Goal: Information Seeking & Learning: Check status

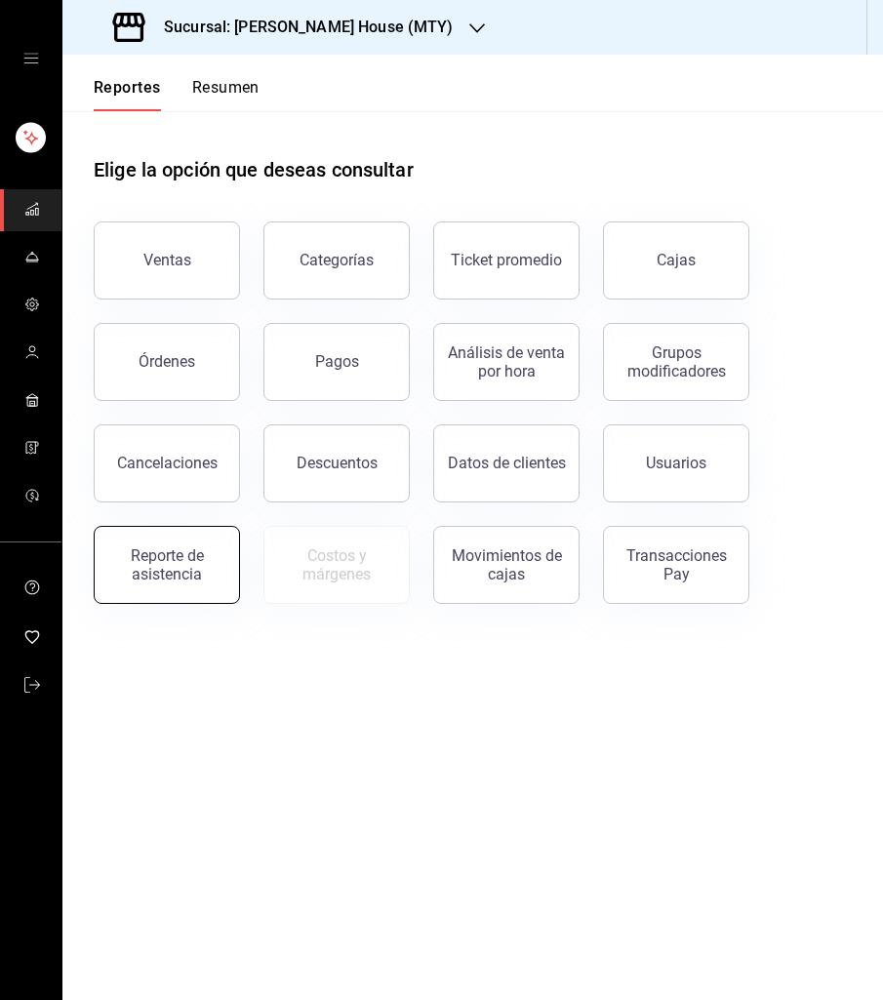
click at [168, 565] on div "Reporte de asistencia" at bounding box center [166, 564] width 121 height 37
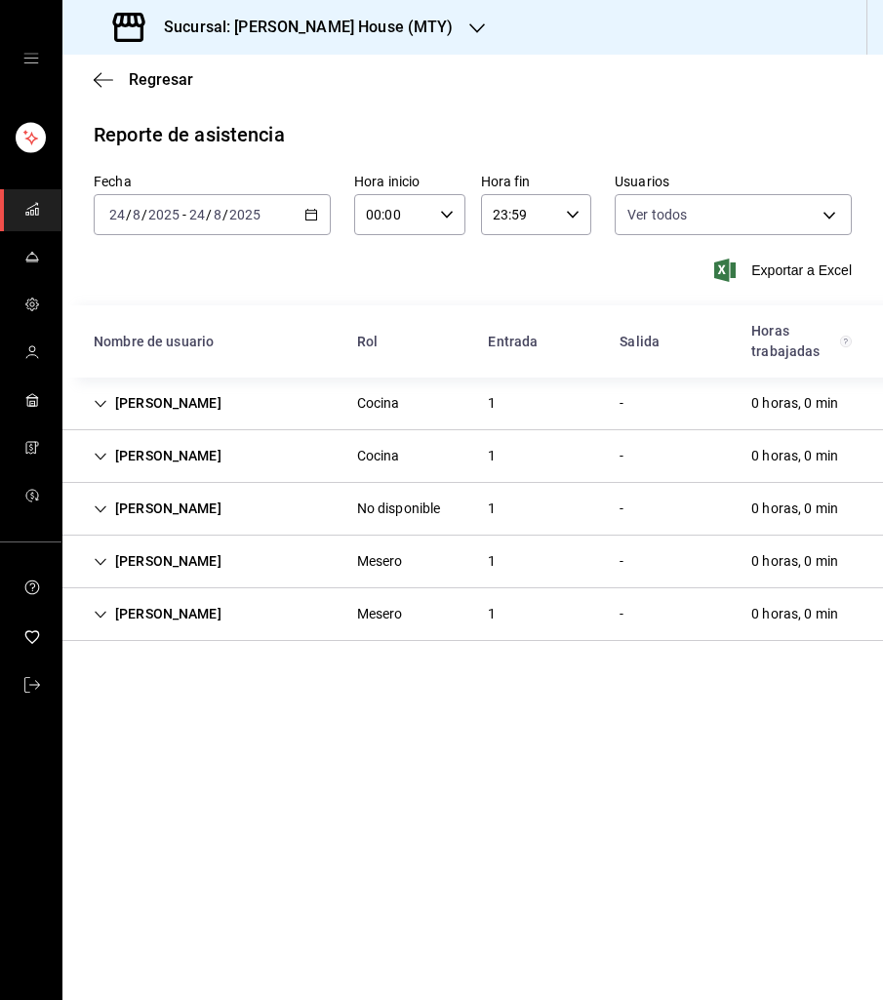
click at [99, 395] on div "[PERSON_NAME]" at bounding box center [157, 403] width 159 height 36
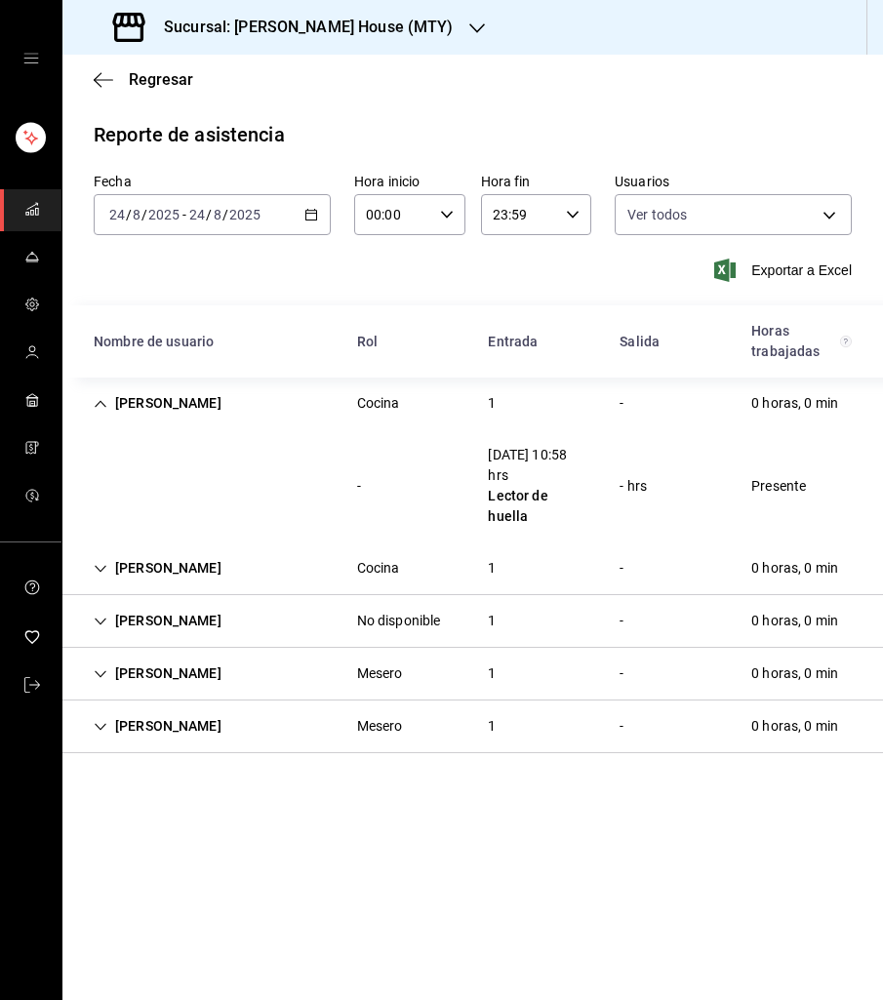
click at [90, 550] on div "[PERSON_NAME]" at bounding box center [157, 568] width 159 height 36
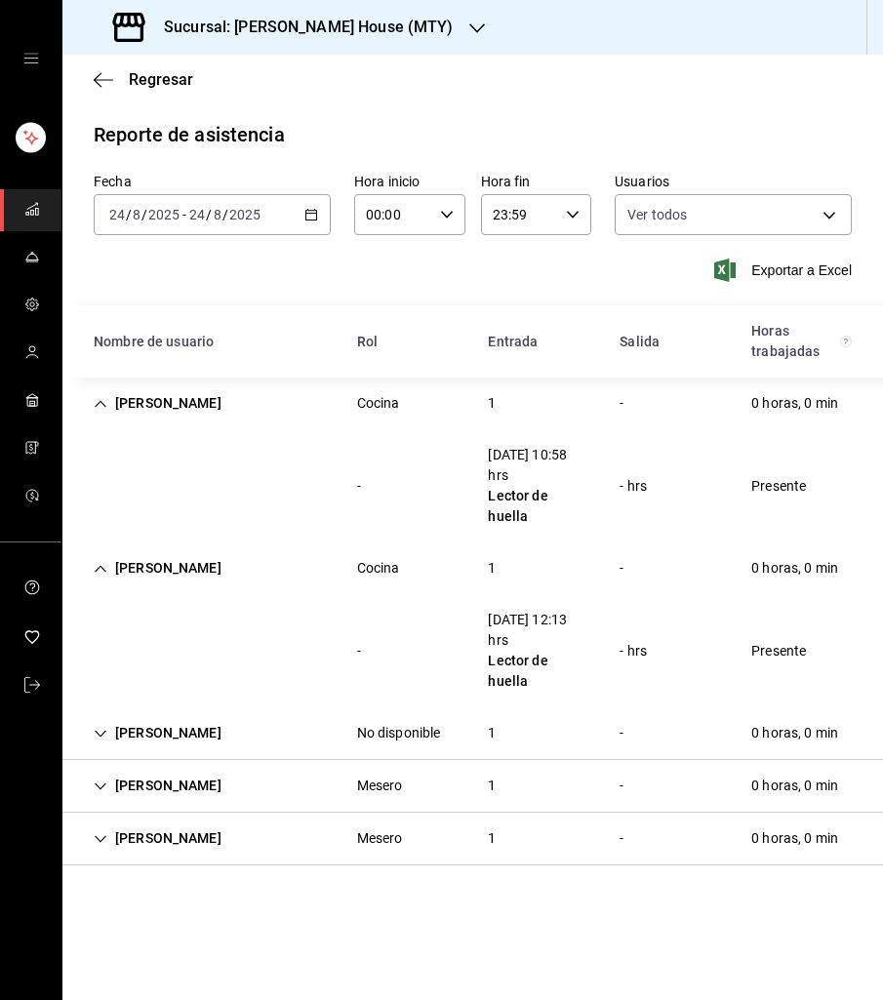
click at [98, 727] on icon "Cell" at bounding box center [101, 734] width 14 height 14
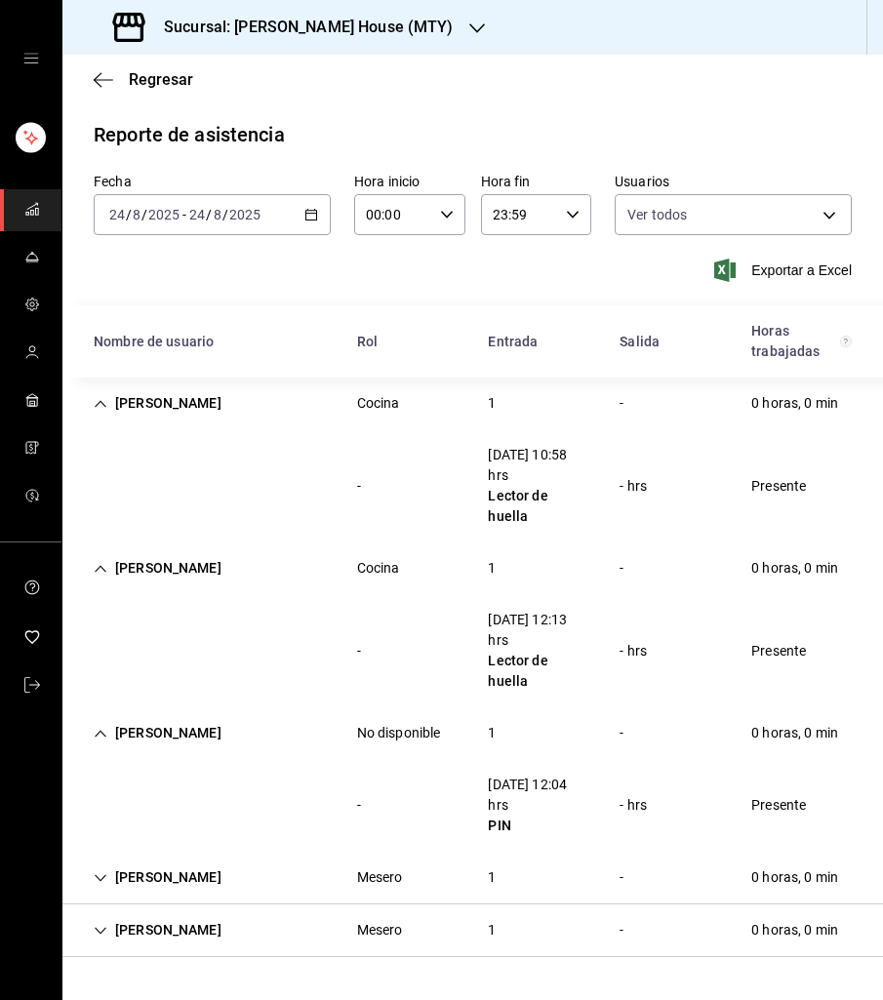
click at [100, 715] on div "[PERSON_NAME]" at bounding box center [157, 733] width 159 height 36
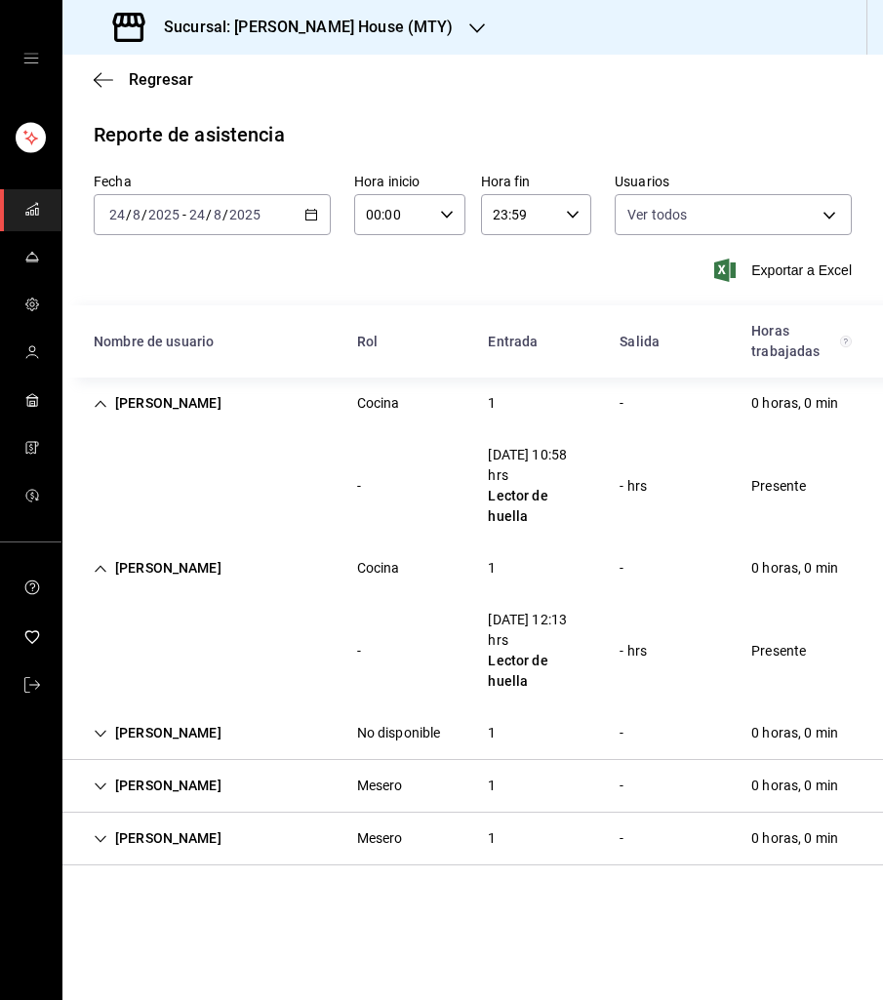
click at [100, 562] on icon "Cell" at bounding box center [101, 569] width 14 height 14
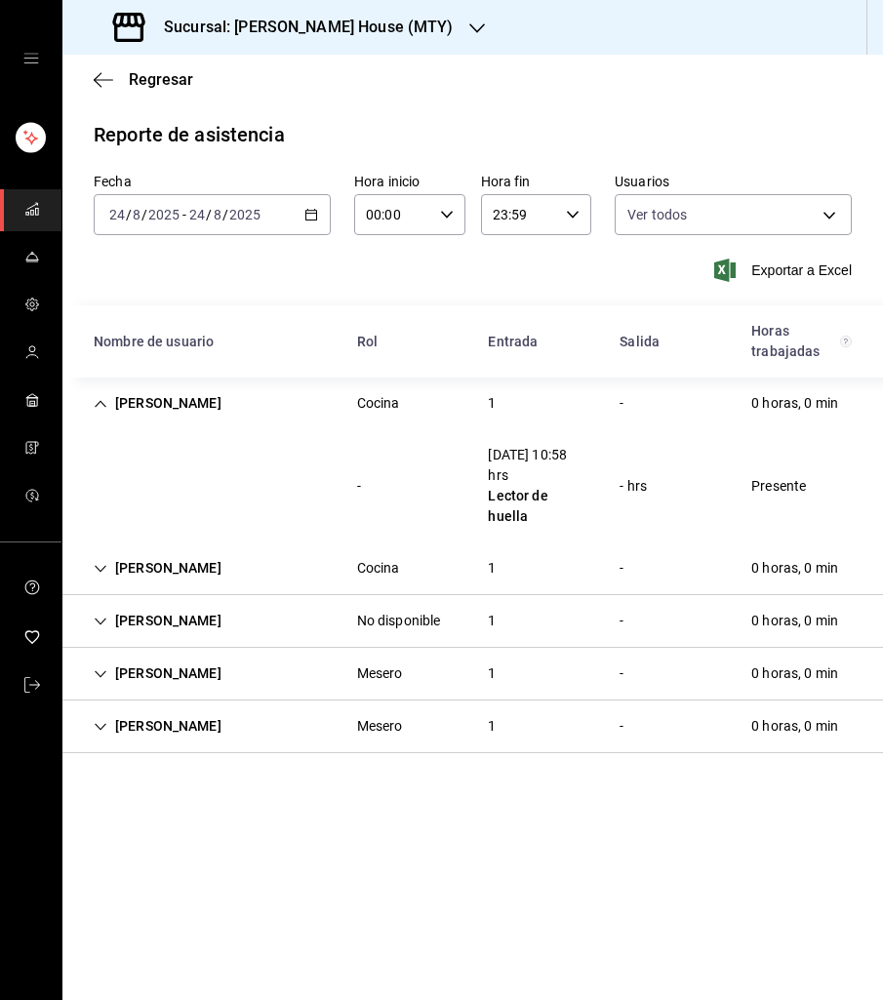
click at [98, 656] on div "[PERSON_NAME]" at bounding box center [157, 674] width 159 height 36
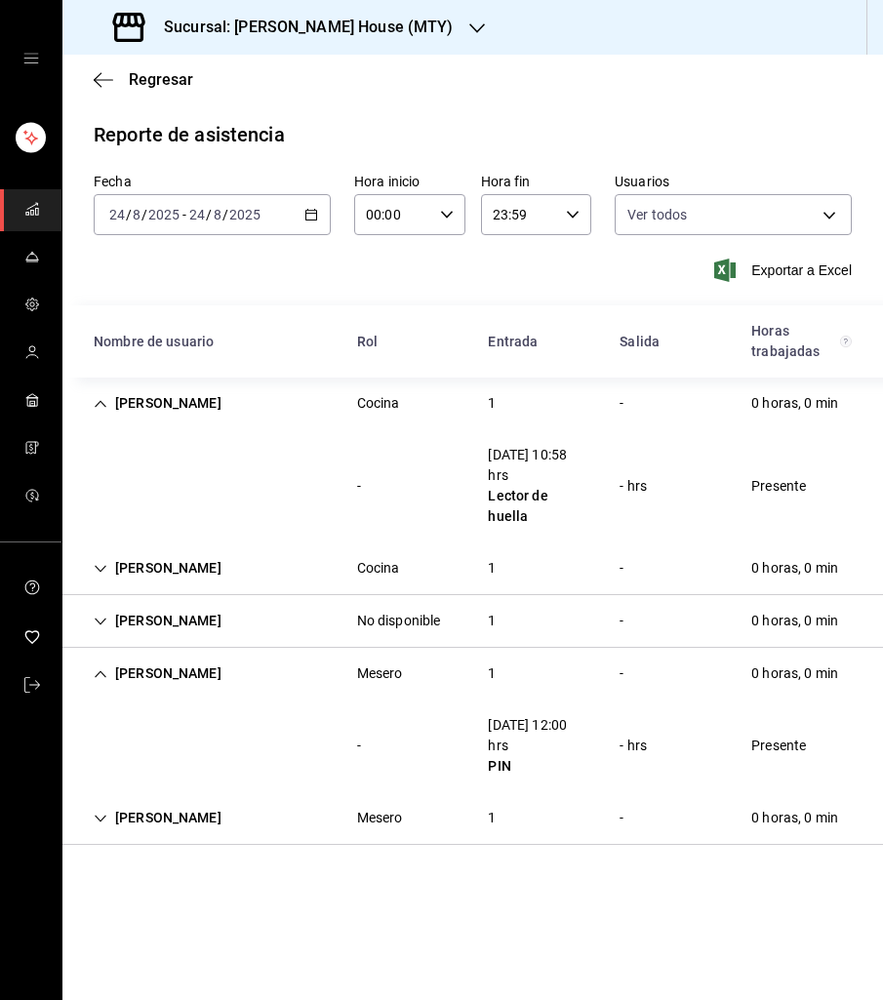
click at [96, 667] on icon "Cell" at bounding box center [101, 674] width 14 height 14
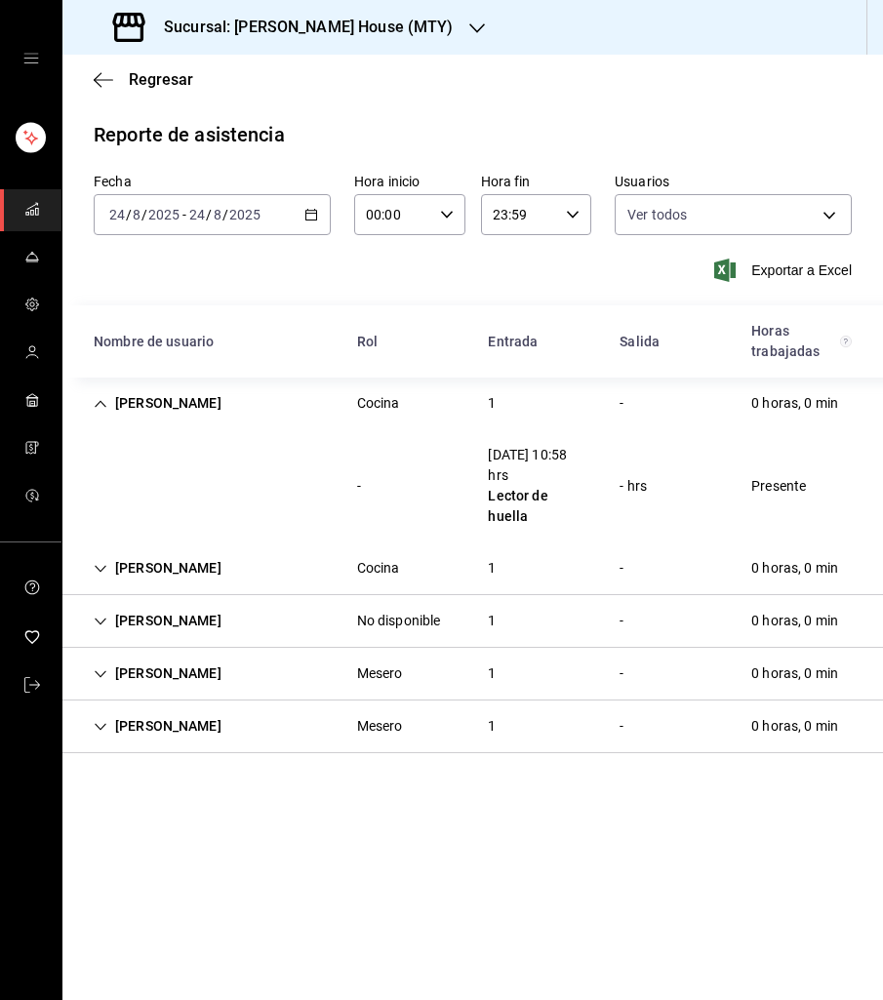
click at [99, 720] on icon "Cell" at bounding box center [101, 727] width 14 height 14
click at [325, 18] on h3 "Sucursal: [PERSON_NAME] House (MTY)" at bounding box center [300, 27] width 305 height 23
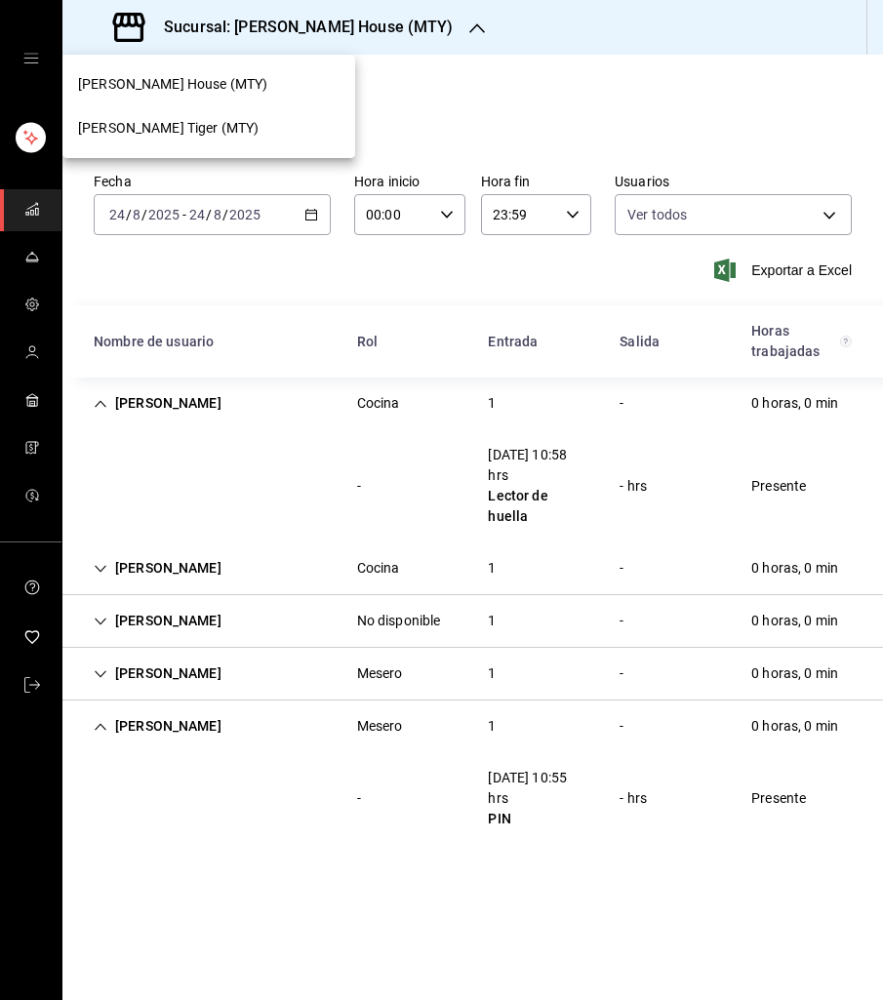
click at [237, 122] on div "[PERSON_NAME] Tiger (MTY)" at bounding box center [208, 128] width 261 height 20
